Goal: Information Seeking & Learning: Find specific fact

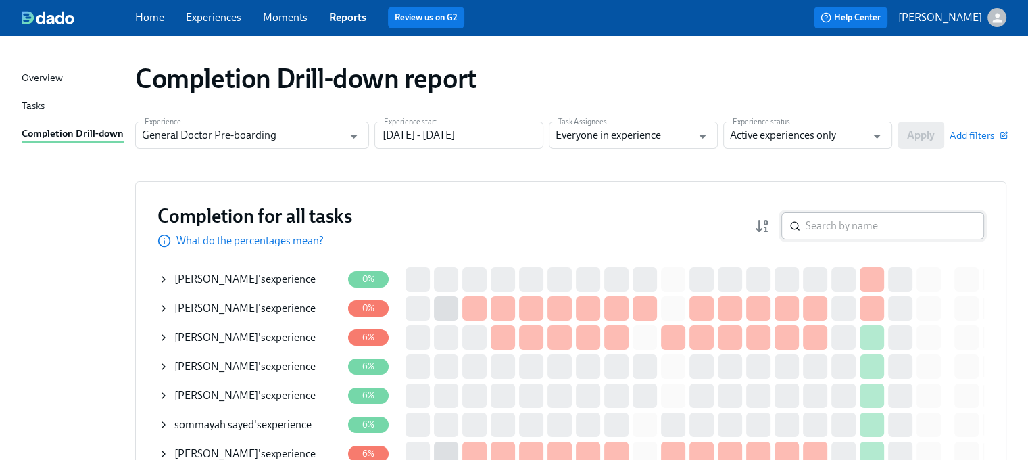
click at [852, 226] on input "search" at bounding box center [895, 225] width 178 height 27
paste input "[PERSON_NAME]"
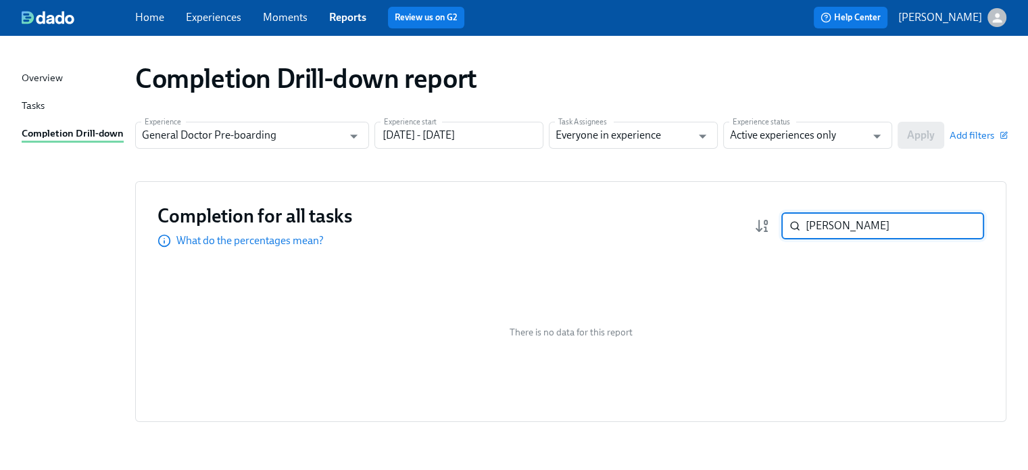
type input "[PERSON_NAME]"
click at [801, 130] on input "Active experiences only" at bounding box center [798, 135] width 136 height 27
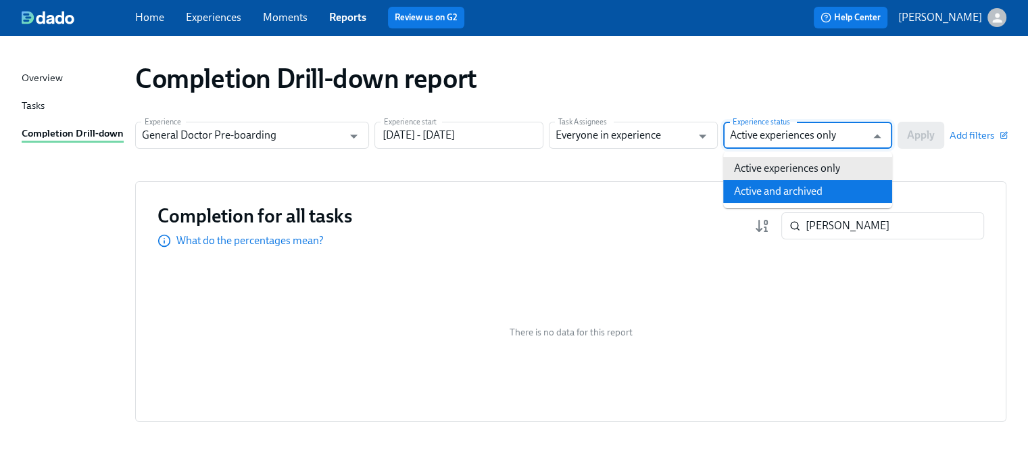
click at [776, 189] on li "Active and archived" at bounding box center [807, 191] width 169 height 23
type input "Active and archived"
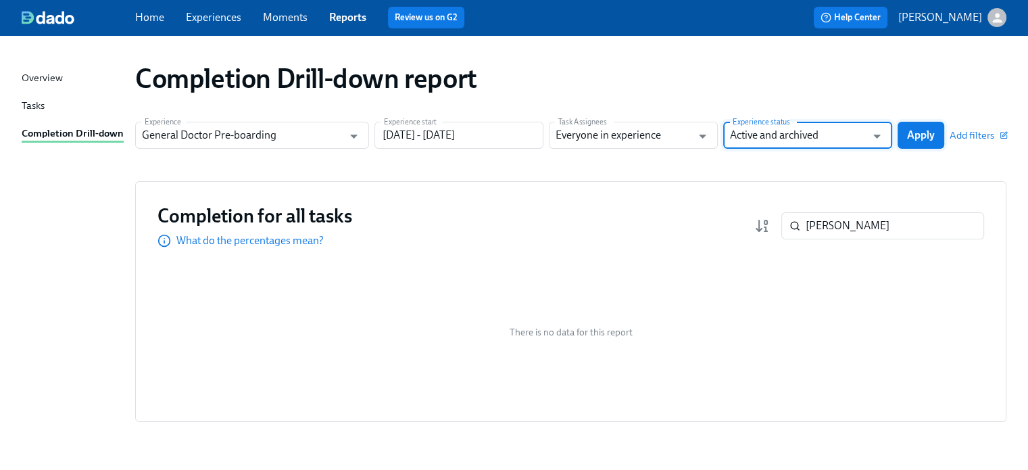
click at [909, 133] on span "Apply" at bounding box center [921, 135] width 28 height 14
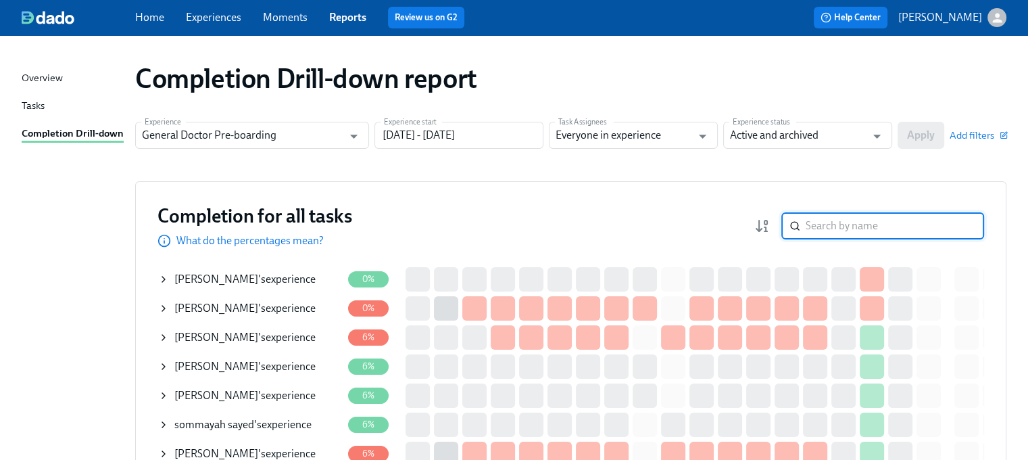
click at [842, 226] on input "search" at bounding box center [895, 225] width 178 height 27
paste input "[PERSON_NAME]"
type input "[PERSON_NAME]"
